Goal: Task Accomplishment & Management: Use online tool/utility

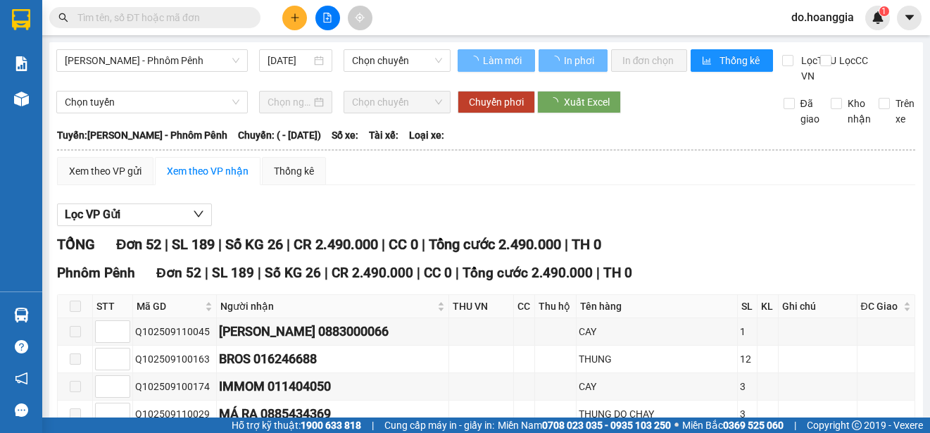
type input "11/09/2025"
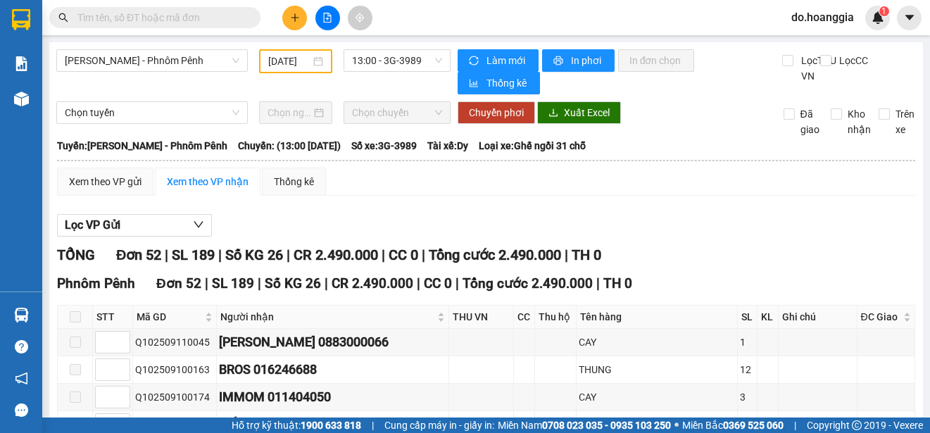
click at [75, 322] on span at bounding box center [75, 316] width 11 height 11
click at [398, 58] on span "13:00 - 3G-3989" at bounding box center [397, 60] width 90 height 21
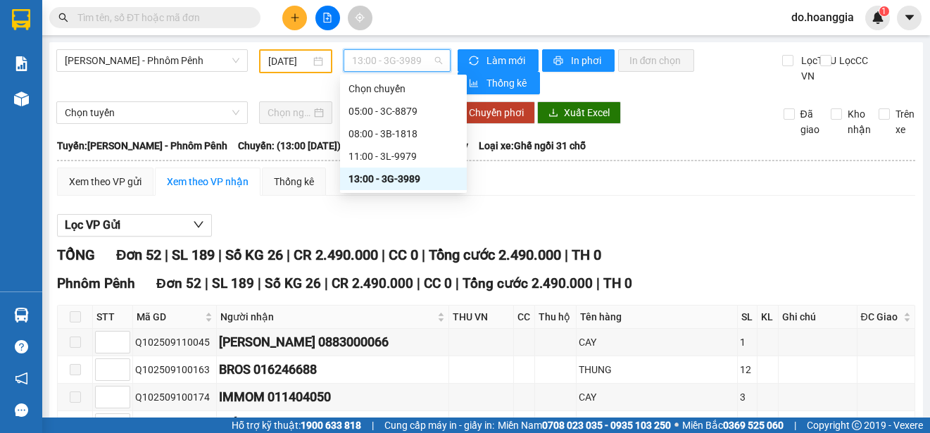
click at [403, 180] on div "13:00 - 3G-3989" at bounding box center [403, 178] width 110 height 15
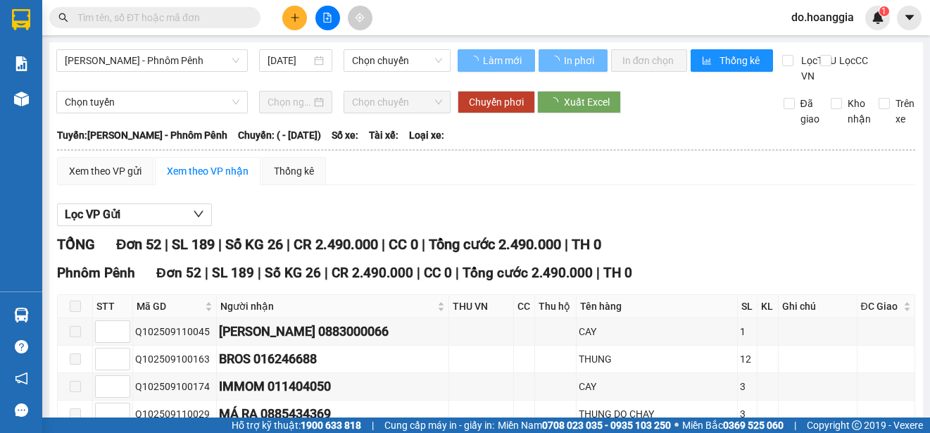
type input "[DATE]"
type input "11/09/2025"
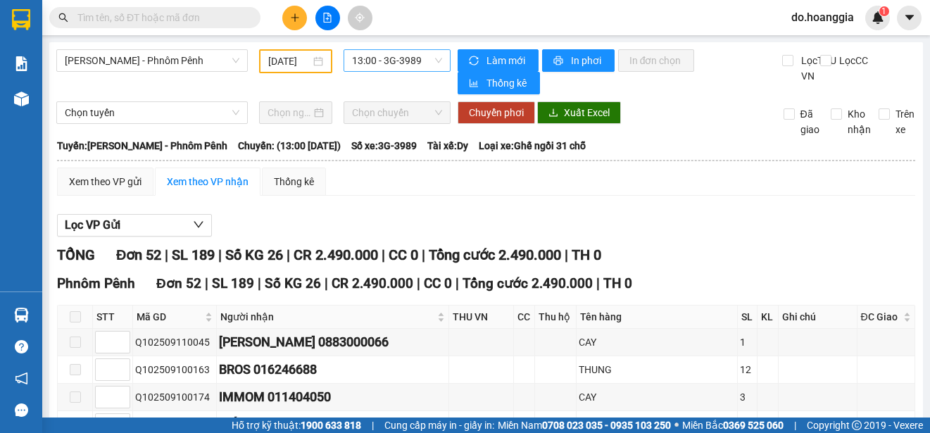
click at [396, 63] on span "13:00 - 3G-3989" at bounding box center [397, 60] width 90 height 21
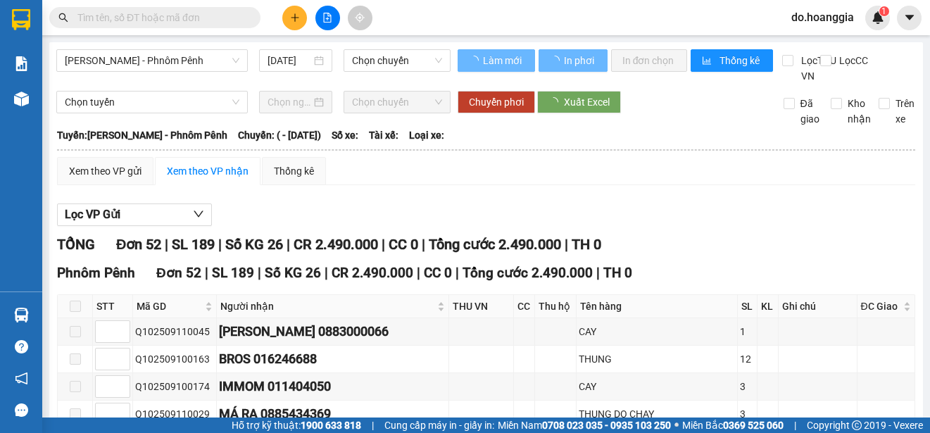
type input "[DATE]"
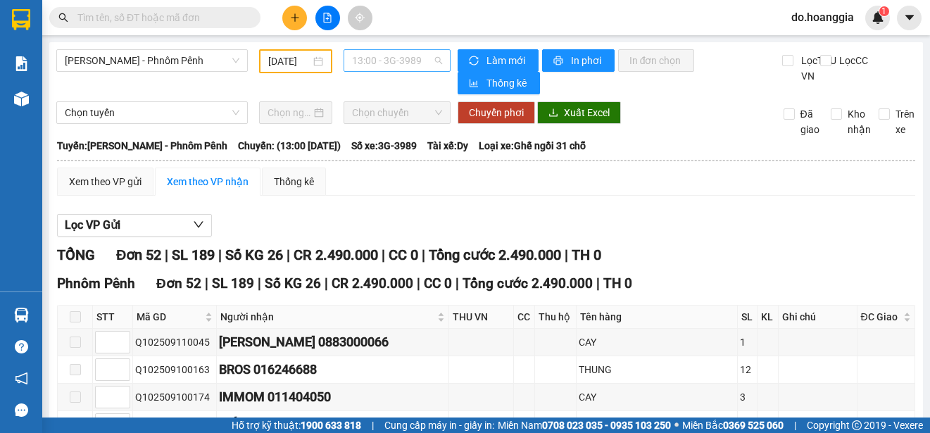
click at [407, 64] on span "13:00 - 3G-3989" at bounding box center [397, 60] width 90 height 21
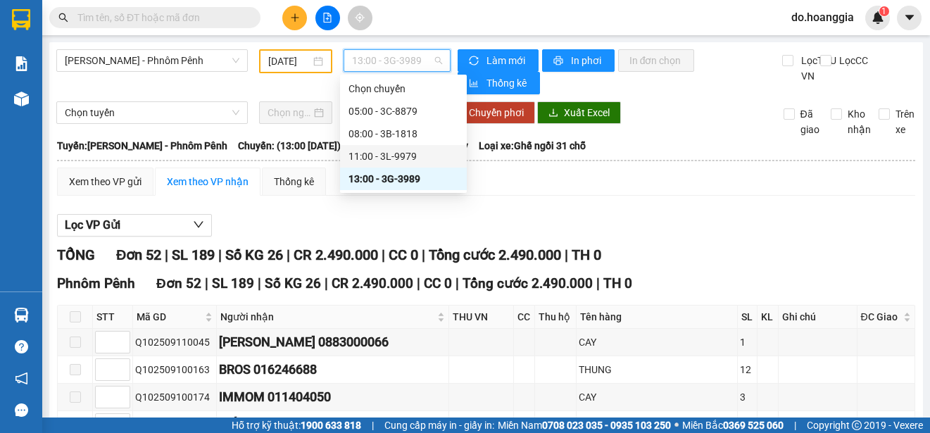
click at [412, 161] on div "11:00 - 3L-9979" at bounding box center [403, 156] width 110 height 15
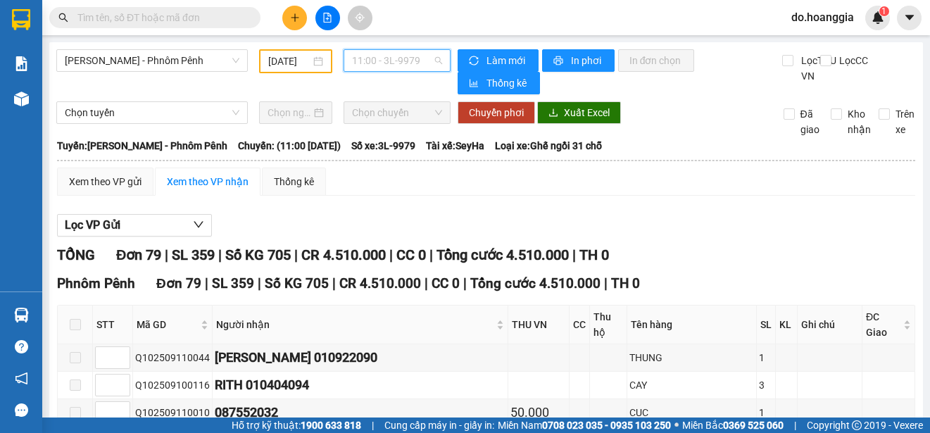
click at [387, 57] on span "11:00 - 3L-9979" at bounding box center [397, 60] width 90 height 21
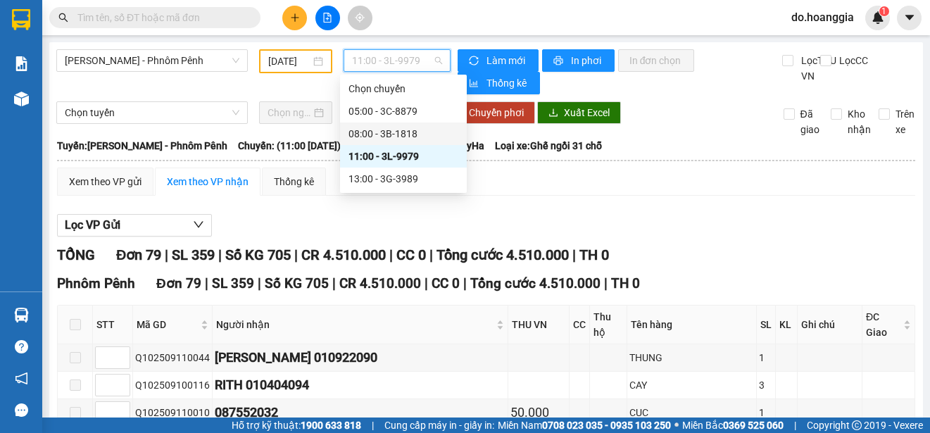
click at [422, 127] on div "08:00 - 3B-1818" at bounding box center [403, 133] width 110 height 15
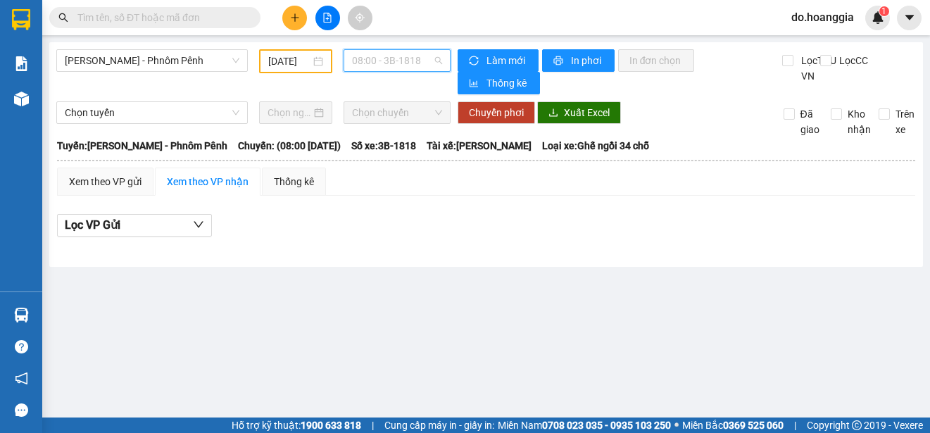
click at [411, 61] on span "08:00 - 3B-1818" at bounding box center [397, 60] width 90 height 21
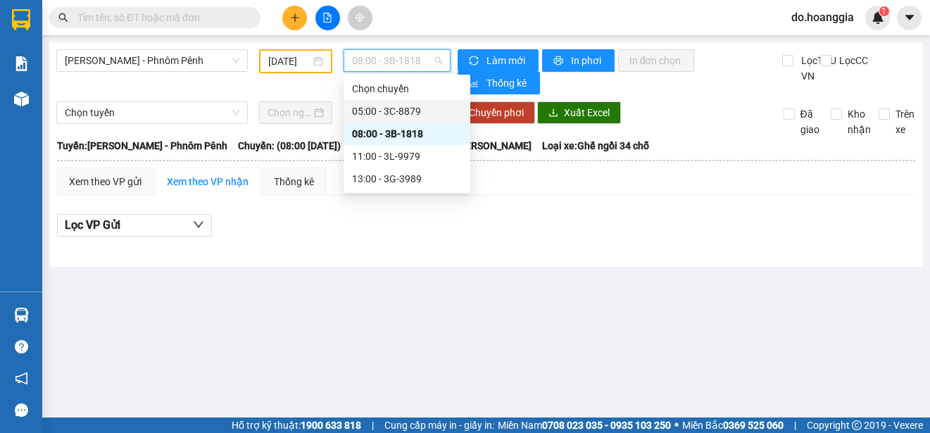
click at [417, 112] on div "05:00 - 3C-8879" at bounding box center [407, 110] width 110 height 15
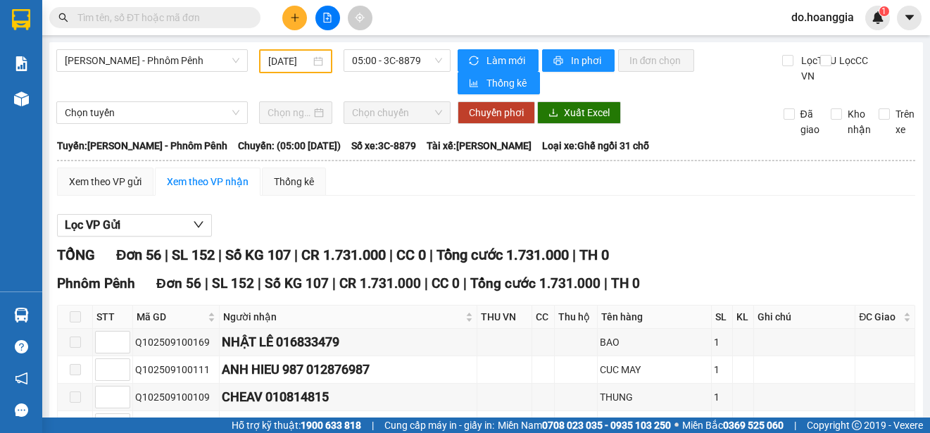
click at [289, 51] on div "[DATE]" at bounding box center [295, 61] width 73 height 24
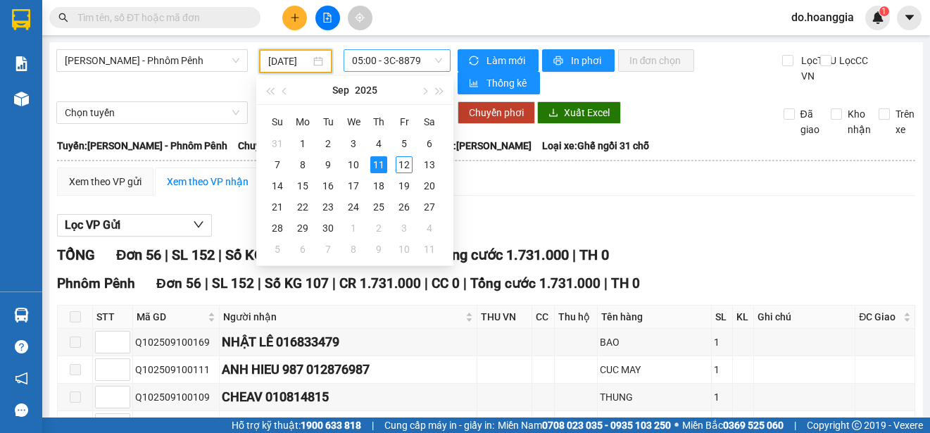
click at [408, 63] on span "05:00 - 3C-8879" at bounding box center [397, 60] width 90 height 21
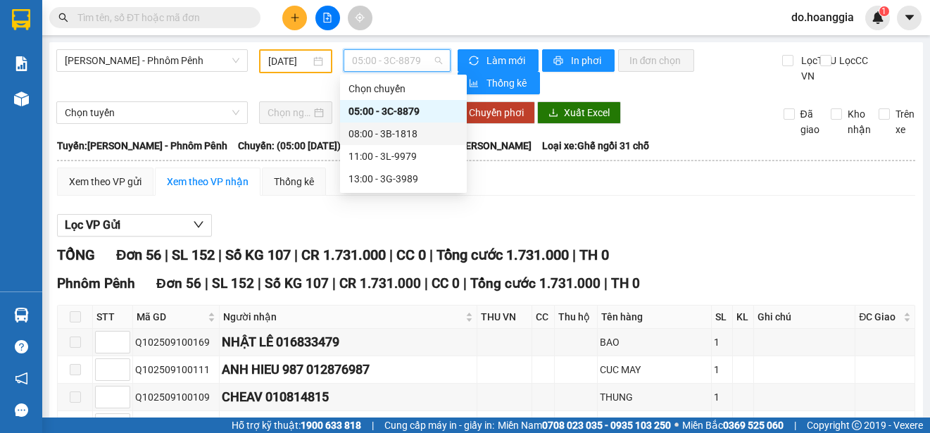
click at [402, 133] on div "08:00 - 3B-1818" at bounding box center [403, 133] width 110 height 15
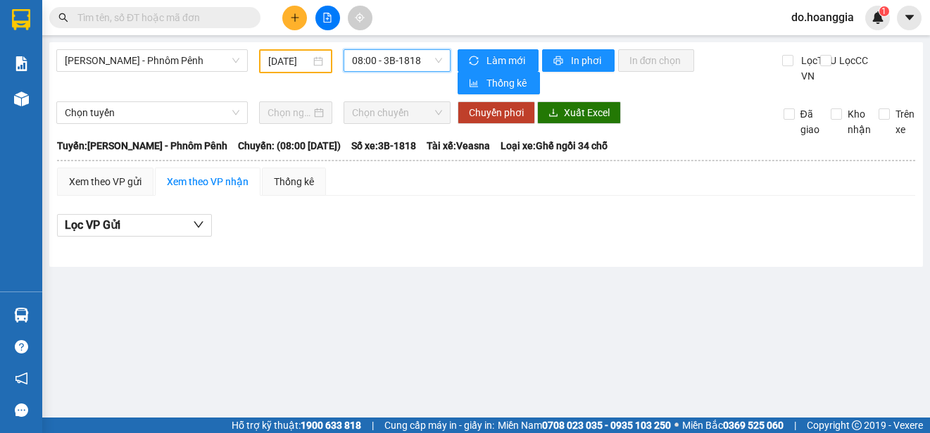
click at [413, 58] on span "08:00 - 3B-1818" at bounding box center [397, 60] width 90 height 21
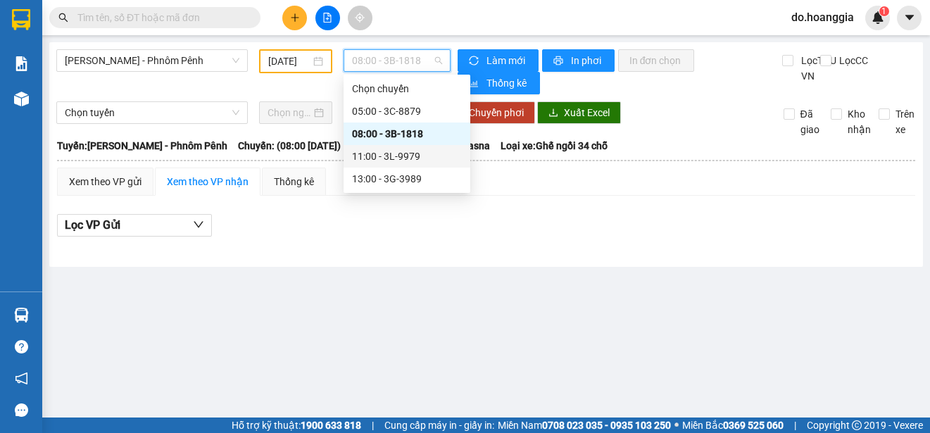
click at [412, 150] on div "11:00 - 3L-9979" at bounding box center [407, 156] width 110 height 15
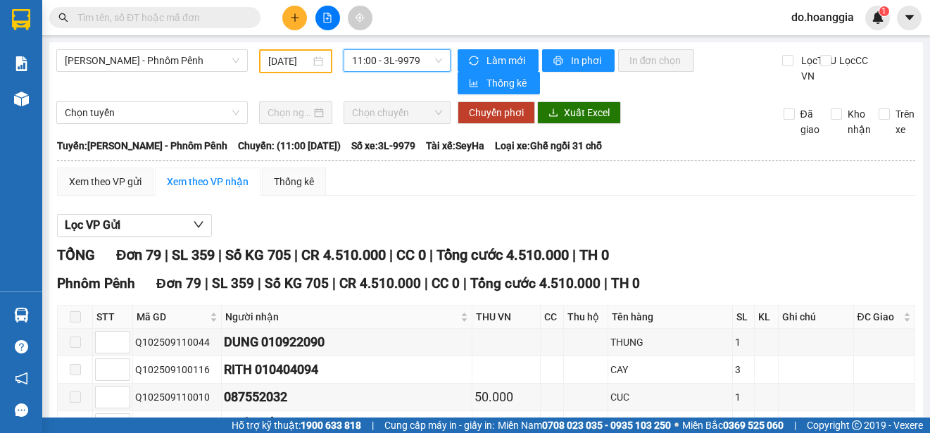
click at [398, 61] on span "11:00 - 3L-9979" at bounding box center [397, 60] width 90 height 21
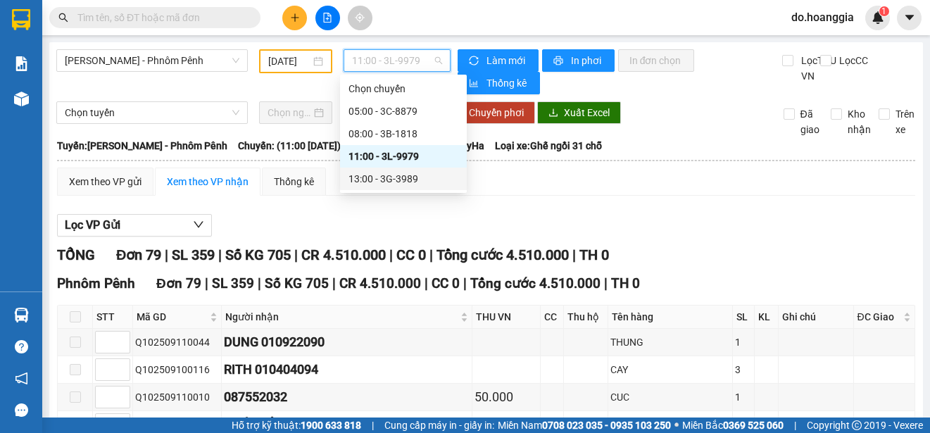
click at [415, 175] on div "13:00 - 3G-3989" at bounding box center [403, 178] width 110 height 15
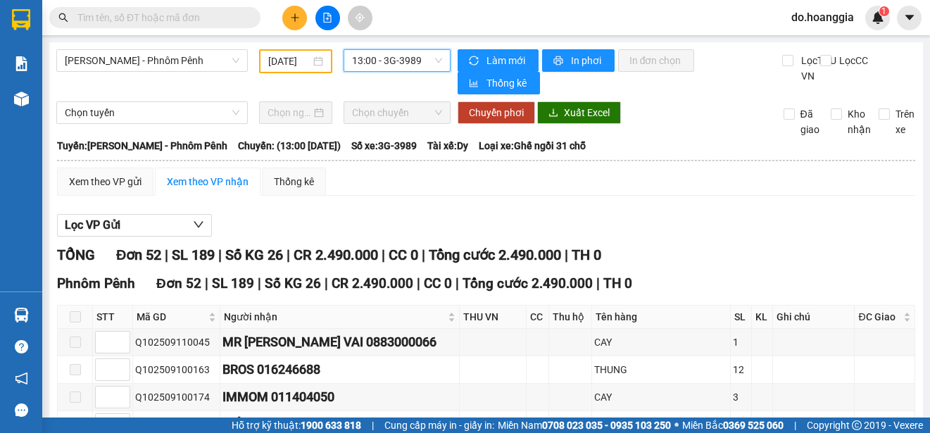
click at [283, 56] on input "11/09/2025" at bounding box center [289, 61] width 42 height 15
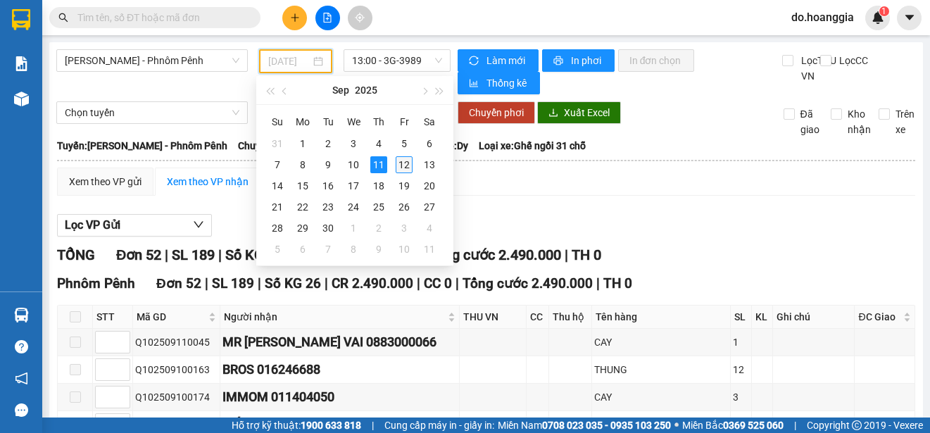
click at [400, 165] on div "12" at bounding box center [404, 164] width 17 height 17
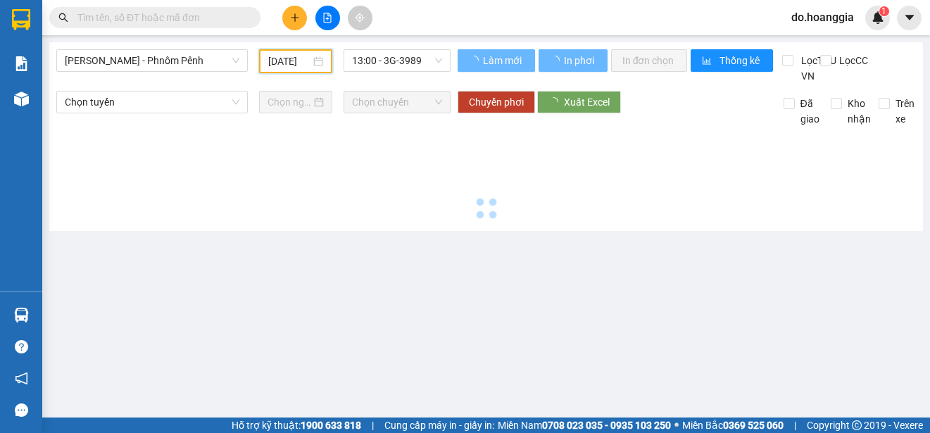
type input "12/09/2025"
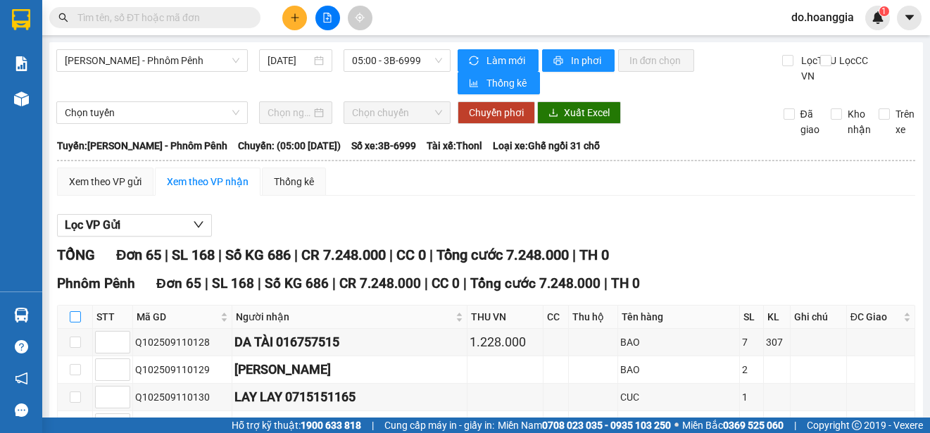
click at [76, 321] on input "checkbox" at bounding box center [75, 316] width 11 height 11
checkbox input "true"
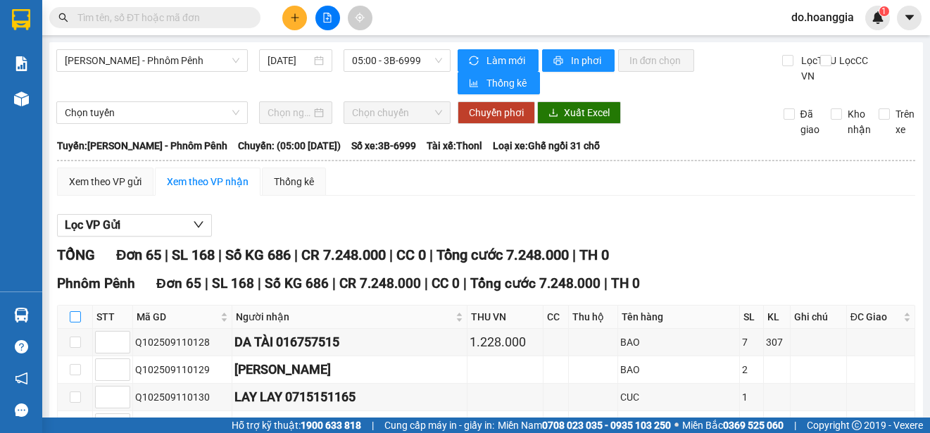
checkbox input "true"
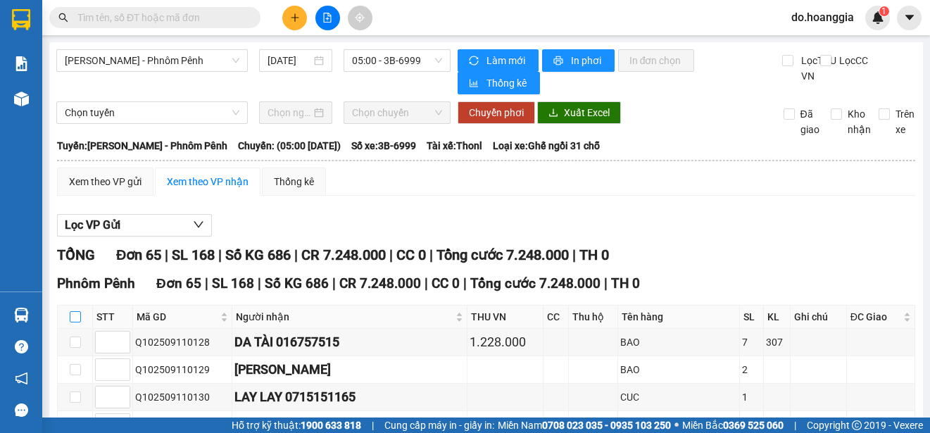
checkbox input "true"
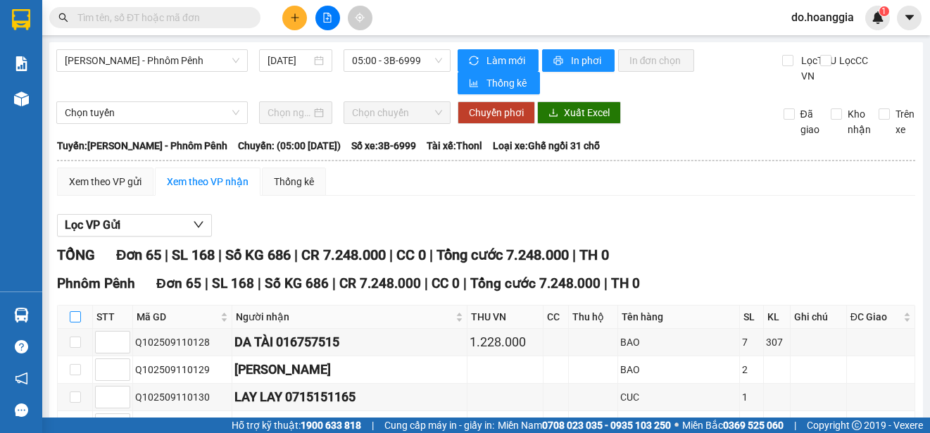
checkbox input "true"
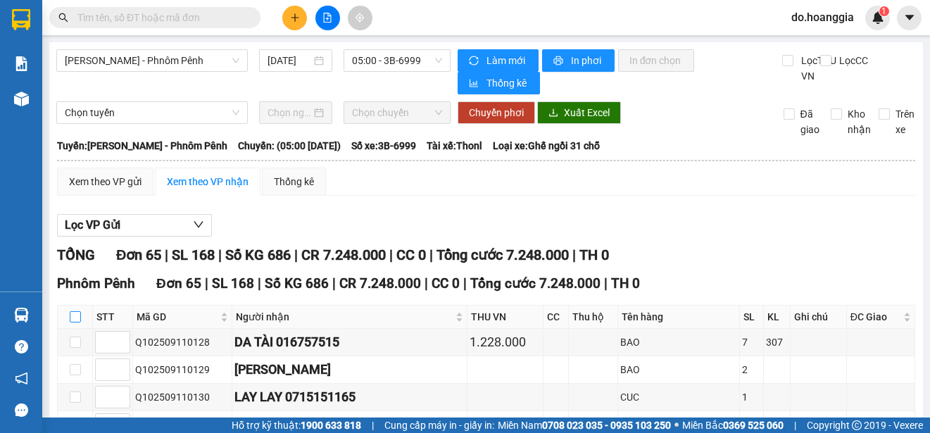
checkbox input "true"
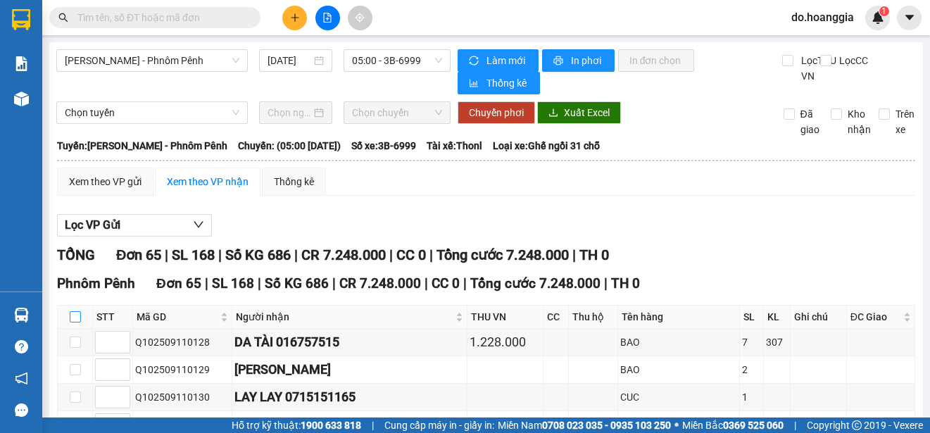
checkbox input "true"
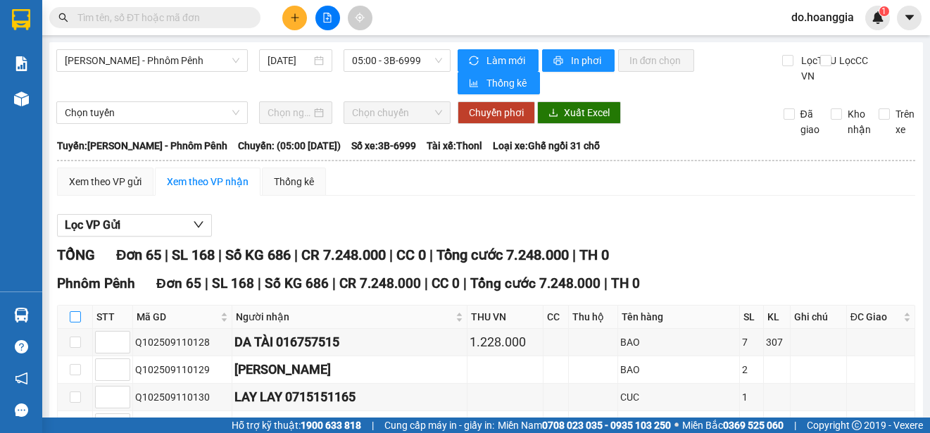
checkbox input "true"
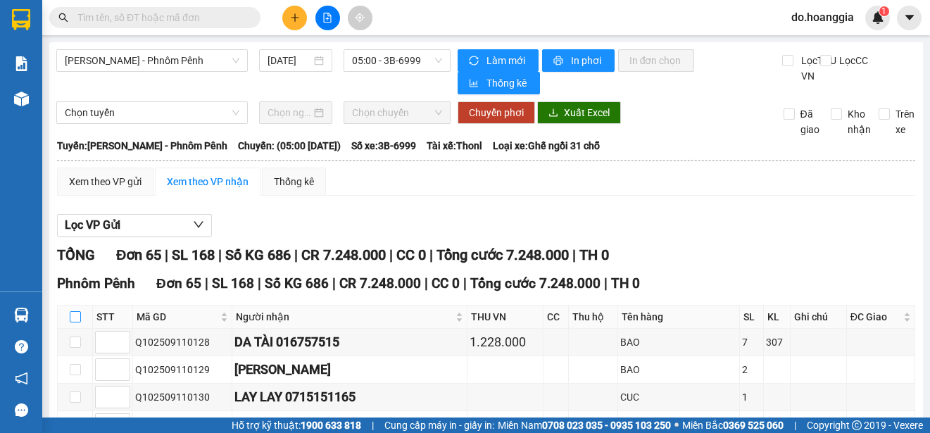
checkbox input "true"
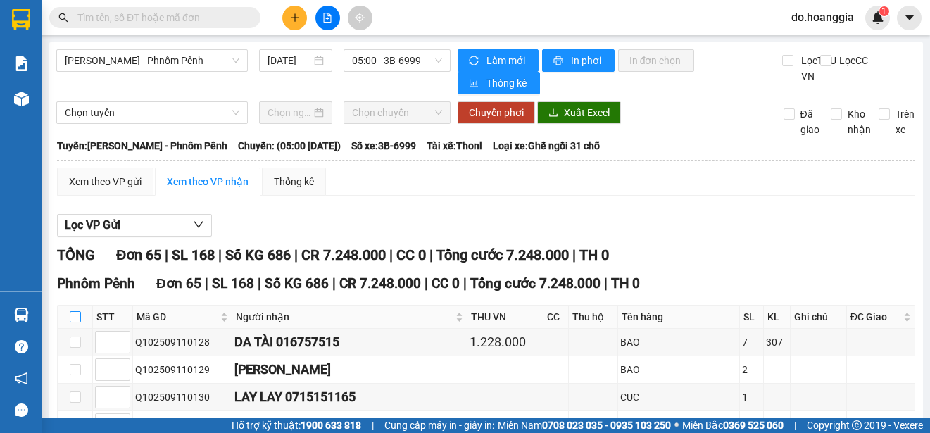
checkbox input "true"
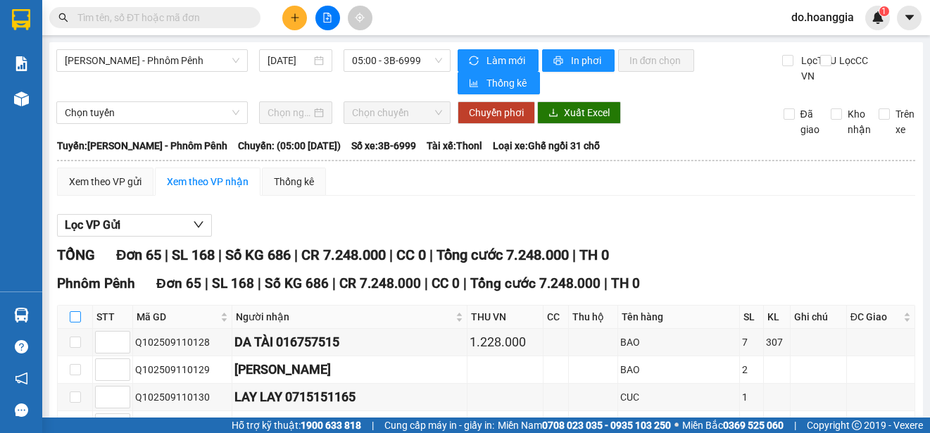
checkbox input "true"
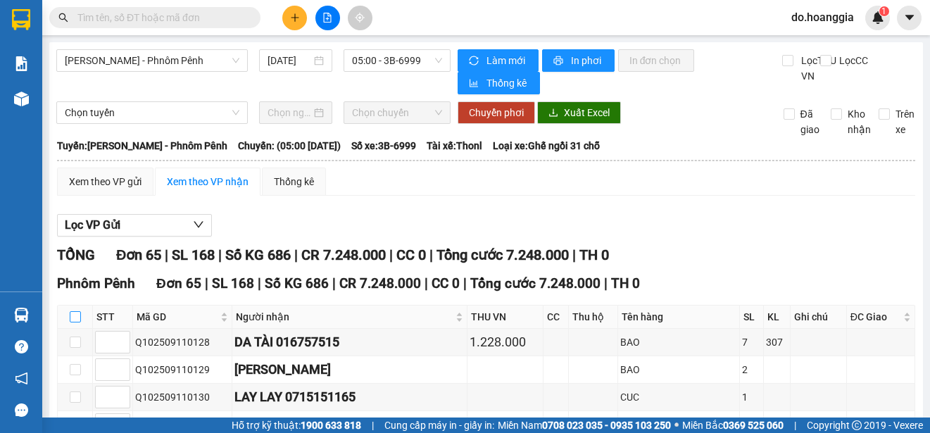
checkbox input "true"
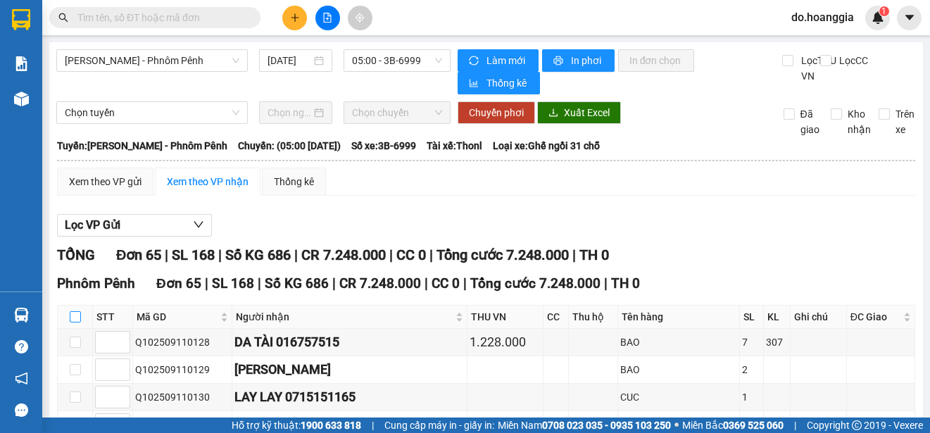
checkbox input "true"
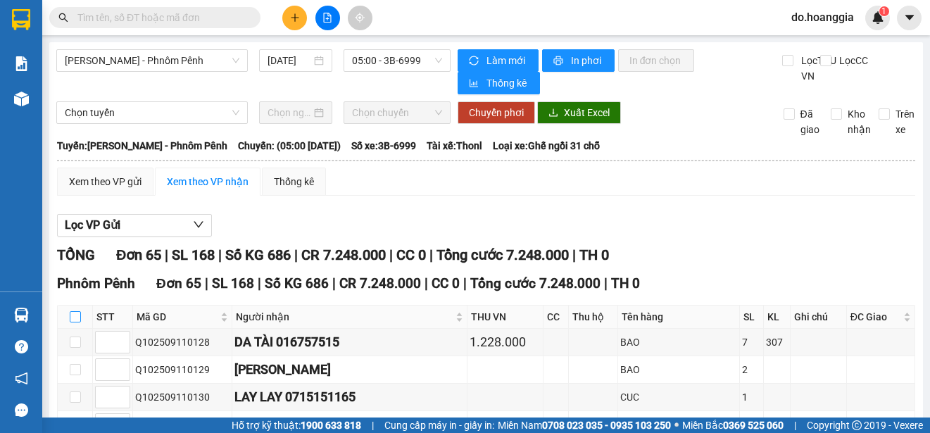
checkbox input "true"
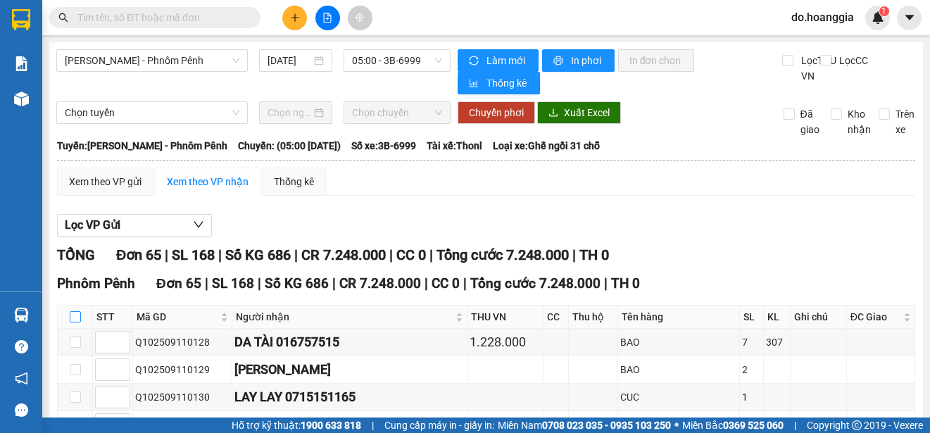
checkbox input "true"
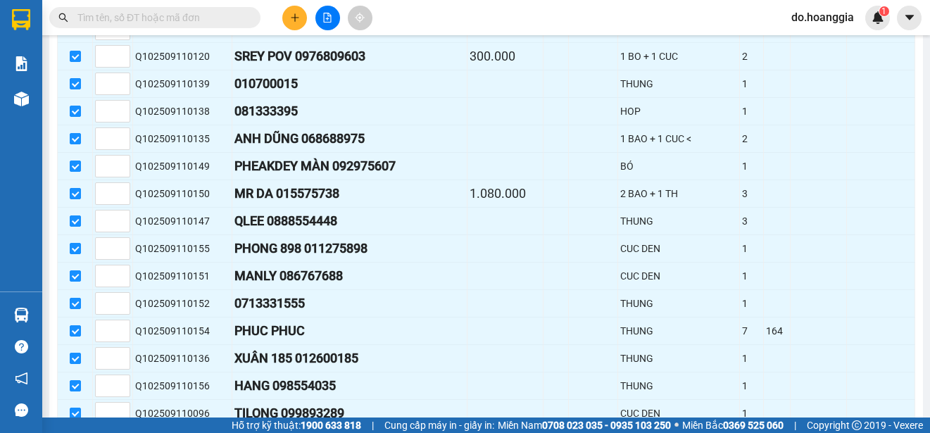
scroll to position [1773, 0]
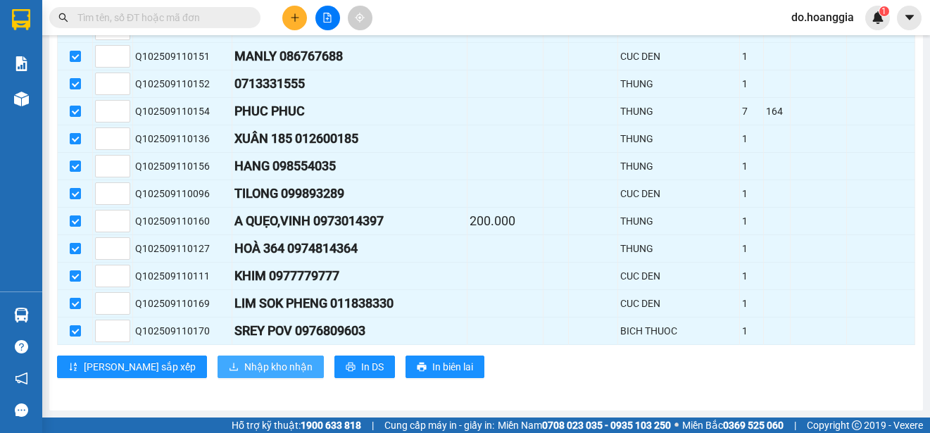
click at [244, 365] on span "Nhập kho nhận" at bounding box center [278, 366] width 68 height 15
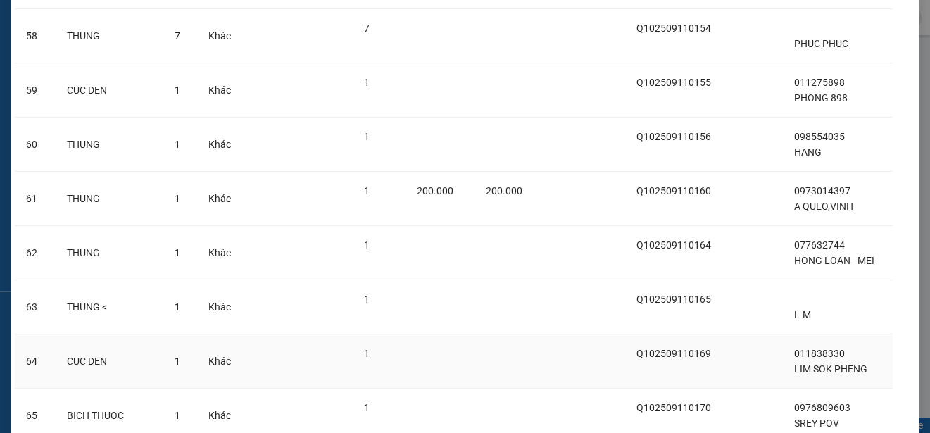
scroll to position [3296, 0]
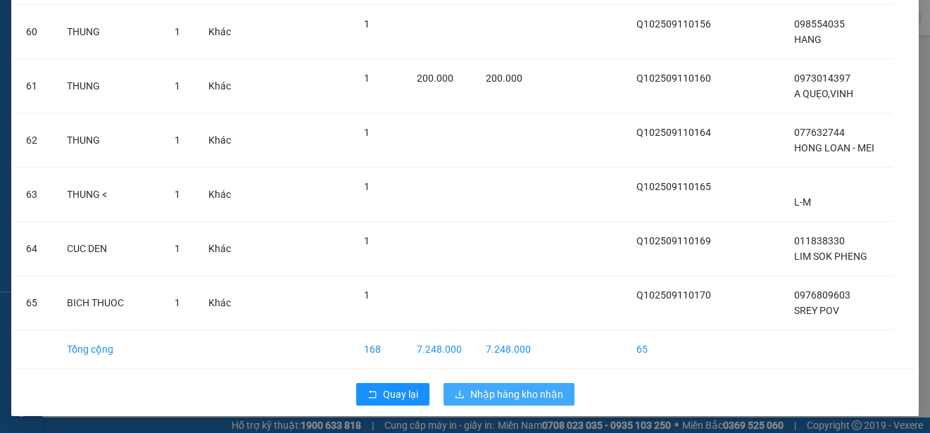
click at [506, 388] on span "Nhập hàng kho nhận" at bounding box center [516, 394] width 93 height 15
